Goal: Book appointment/travel/reservation

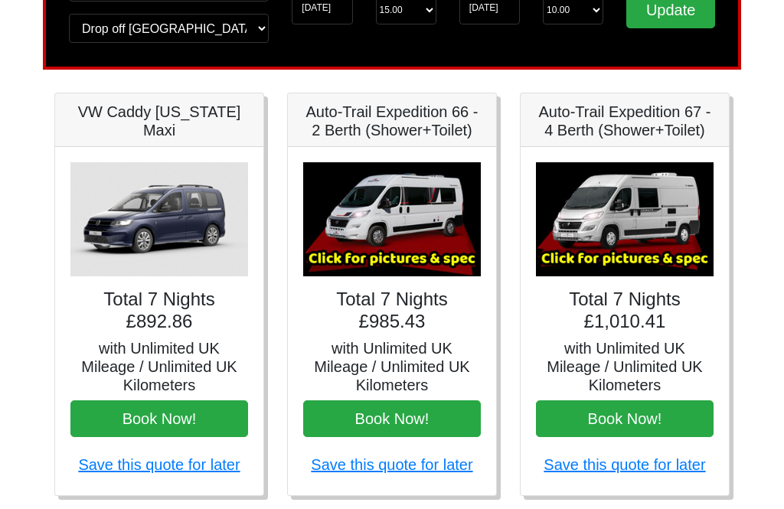
scroll to position [158, 0]
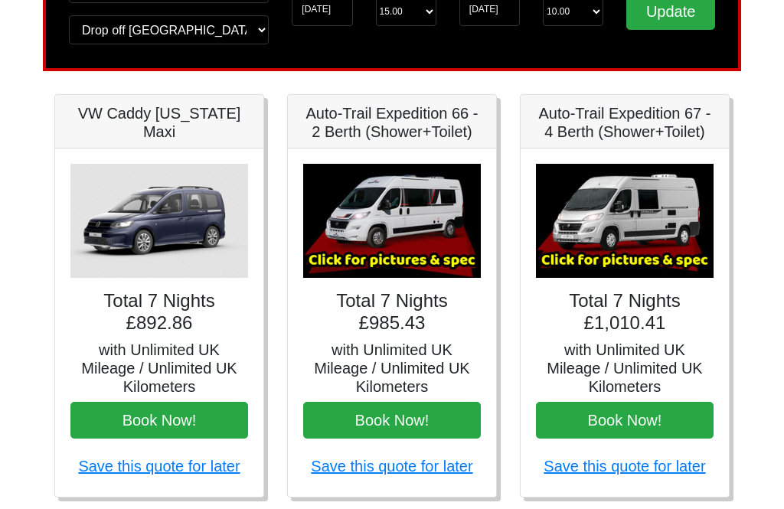
click at [661, 225] on img at bounding box center [625, 221] width 178 height 114
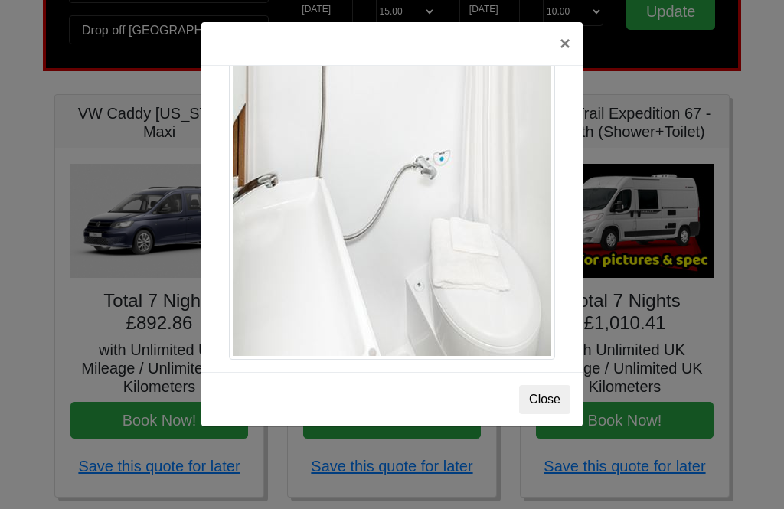
scroll to position [2105, 0]
click at [575, 60] on button "×" at bounding box center [564, 43] width 35 height 43
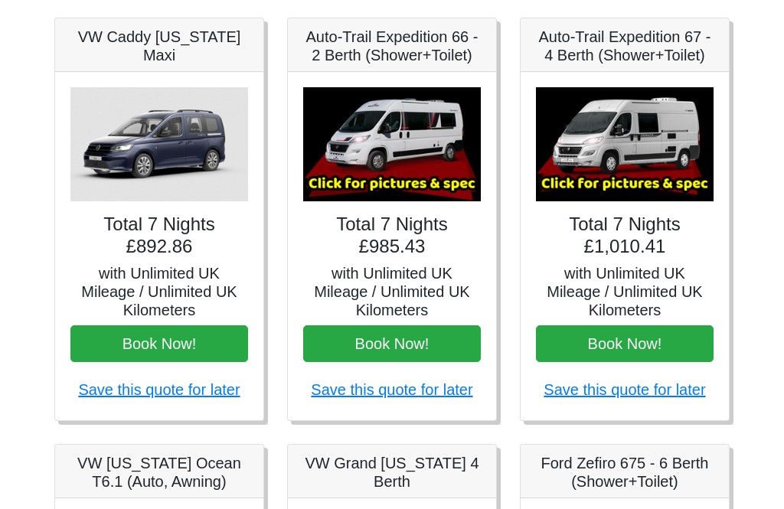
scroll to position [236, 0]
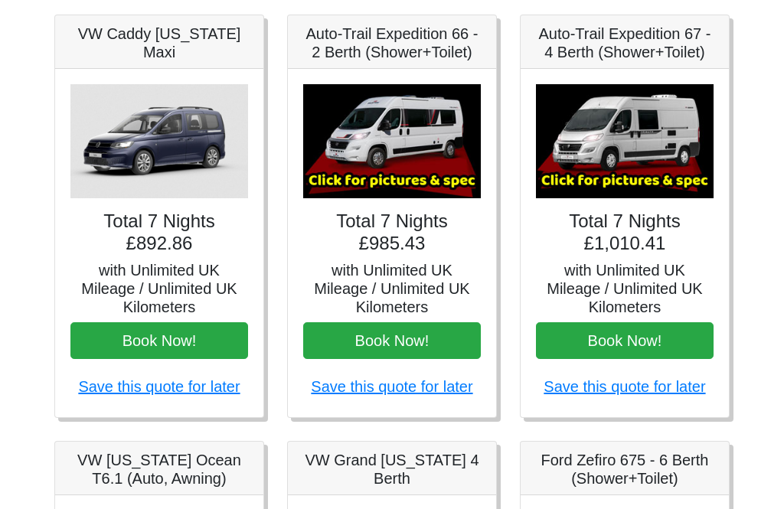
click at [642, 340] on button "Book Now!" at bounding box center [625, 341] width 178 height 37
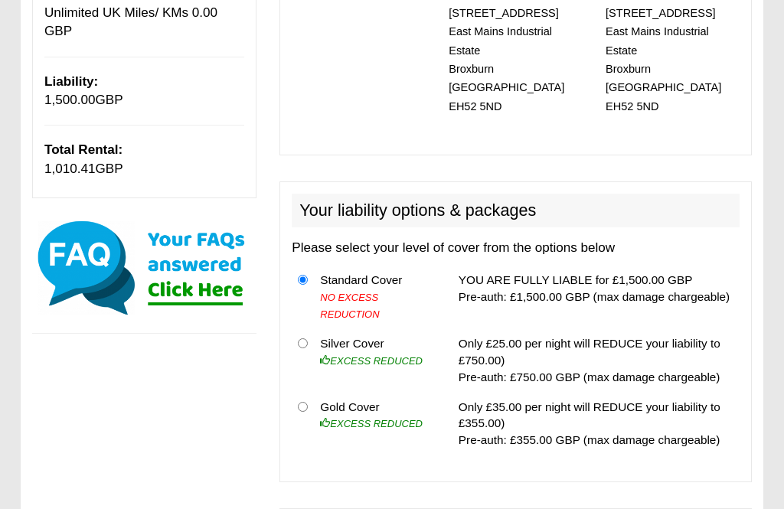
scroll to position [351, 0]
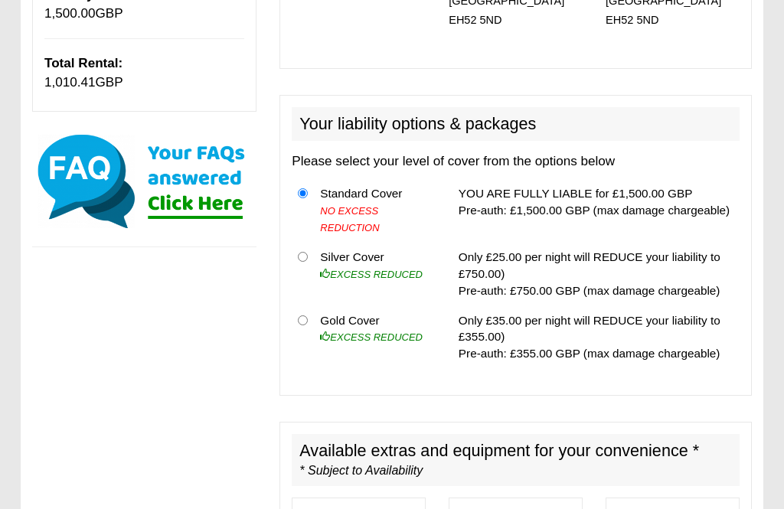
click at [306, 316] on input "radio" at bounding box center [303, 321] width 10 height 10
radio input "true"
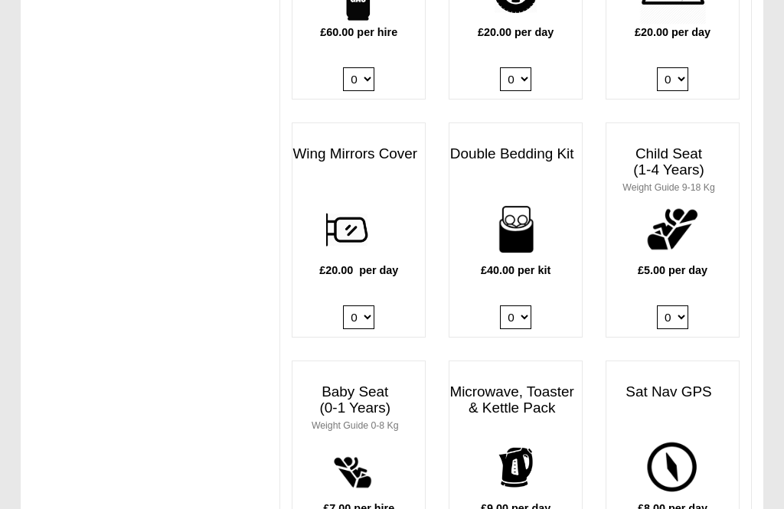
scroll to position [1287, 0]
click at [520, 305] on select "0 1 2 3 4" at bounding box center [515, 317] width 31 height 24
select select "Double Bedding Kit x QTY 2 @ 40.00 GBP per kit."
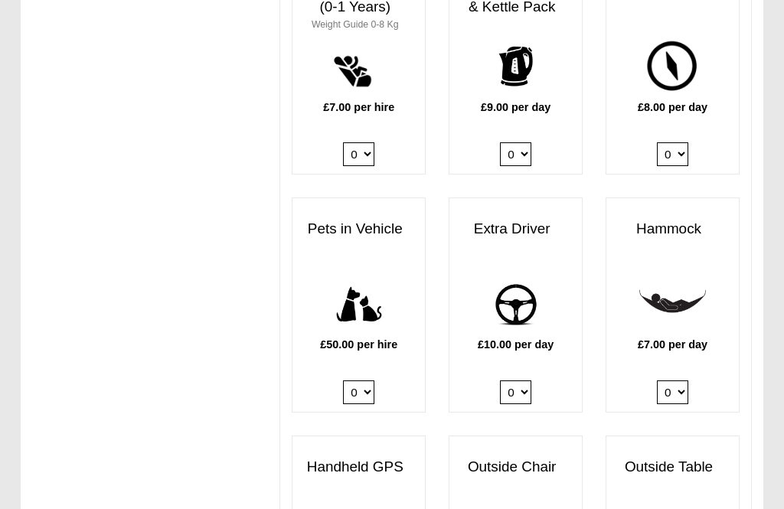
scroll to position [1695, 0]
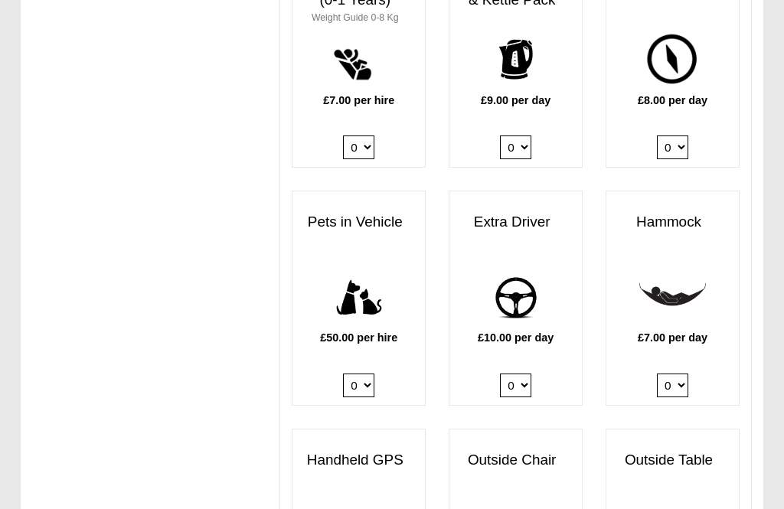
click at [521, 374] on select "0 1" at bounding box center [515, 386] width 31 height 24
select select "Extra Driver x QTY 1 @ 10.00 GBP per day."
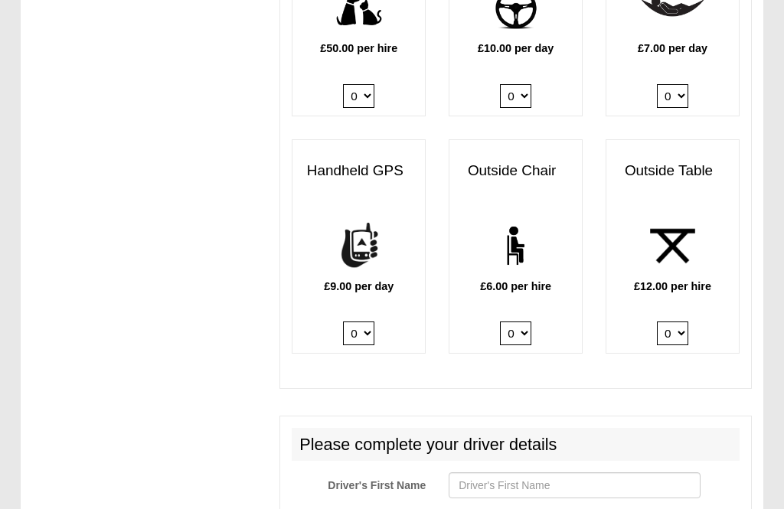
scroll to position [1985, 0]
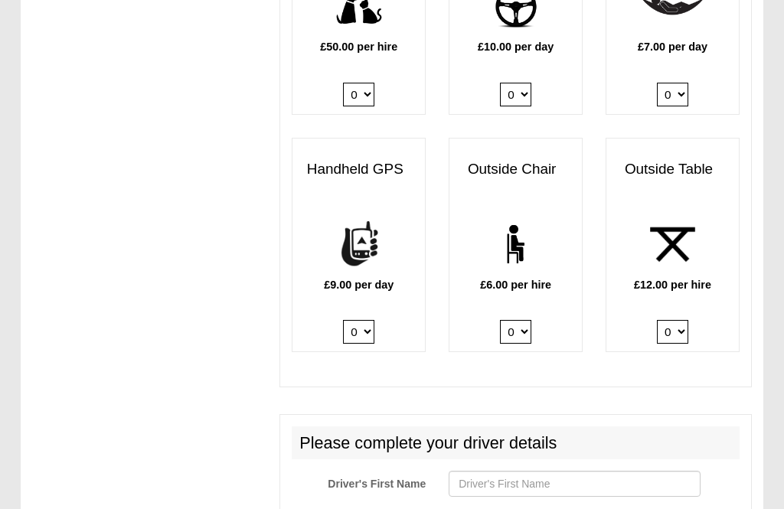
click at [524, 321] on select "0 1 2 3 4 5 6" at bounding box center [515, 333] width 31 height 24
select select "Outside Chair x QTY 4 @ 6.00 GBP per hire."
click at [686, 320] on select "0 1 2" at bounding box center [672, 332] width 31 height 24
select select "Outside Table x QTY 1 @ 12.00 GBP per hire."
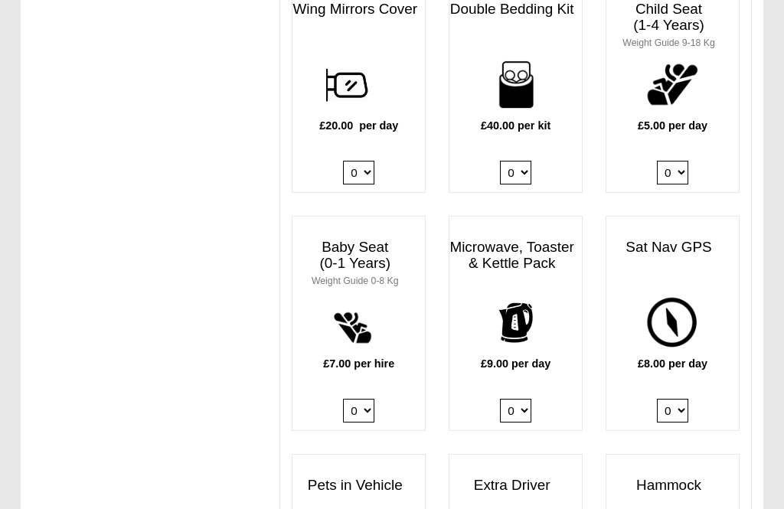
scroll to position [1430, 0]
click at [526, 400] on select "0 1" at bounding box center [515, 412] width 31 height 24
select select "Kitchen Pack x QTY 1 @ 9.00 GBP per day."
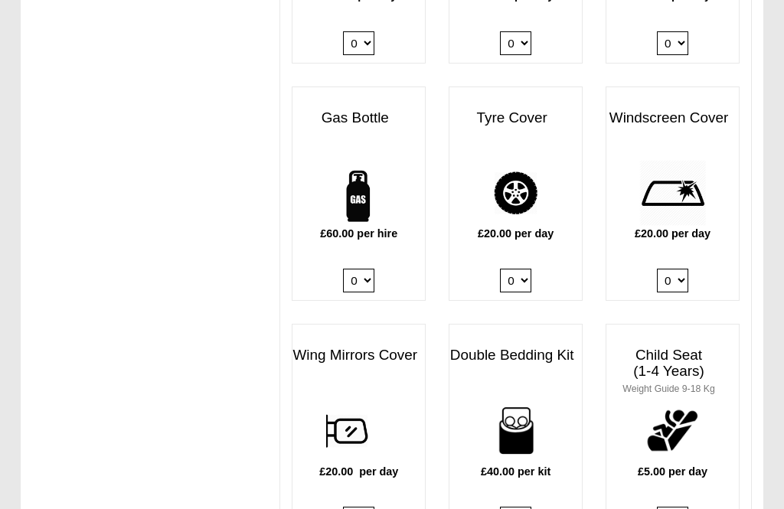
scroll to position [1059, 0]
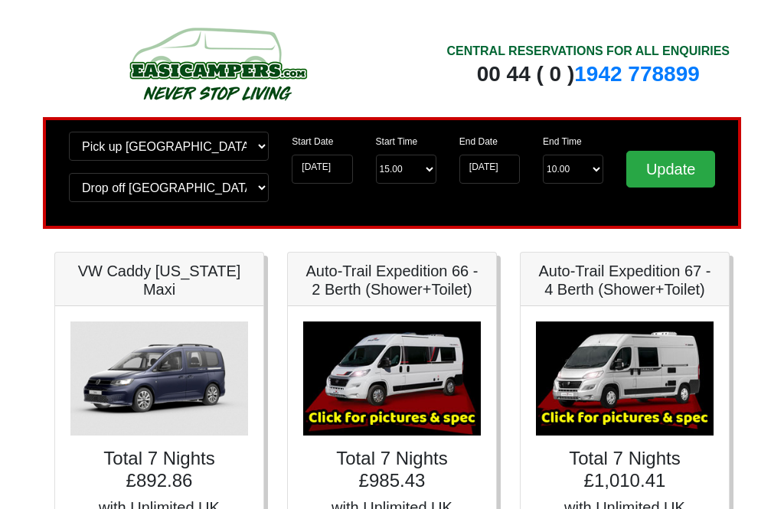
scroll to position [1, 0]
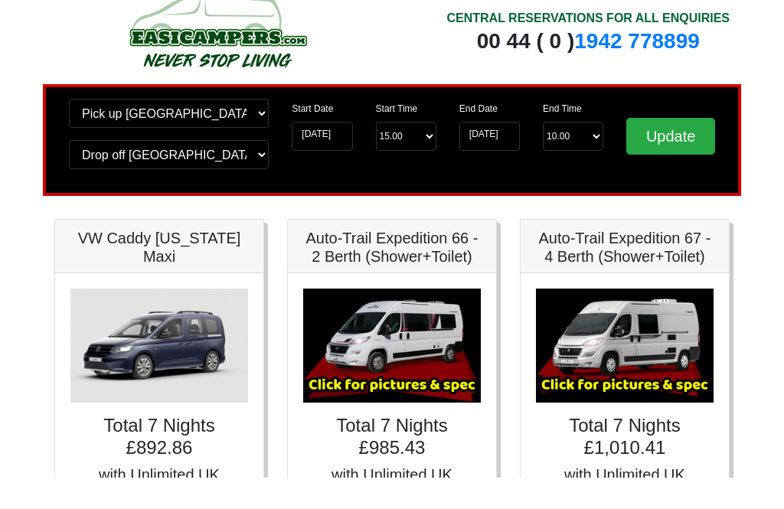
click at [702, 261] on h5 "Auto-Trail Expedition 67 - 4 Berth (Shower+Toilet)" at bounding box center [625, 279] width 178 height 37
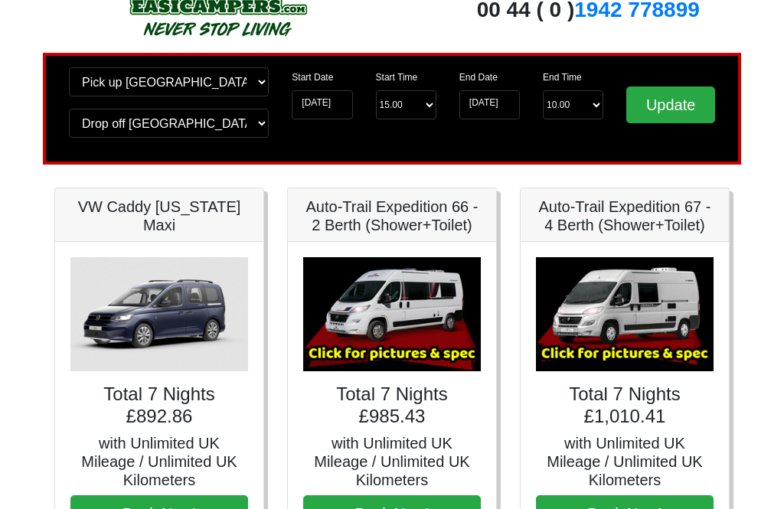
scroll to position [57, 0]
